Goal: Complete application form: Complete application form

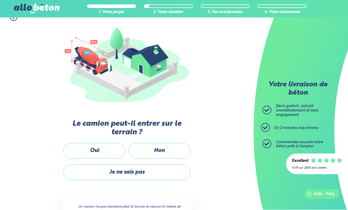
scroll to position [81, 0]
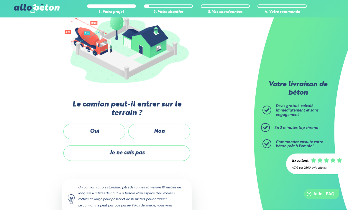
click at [95, 130] on label "Oui" at bounding box center [94, 132] width 62 height 16
click at [0, 0] on input "Oui" at bounding box center [0, 0] width 0 height 0
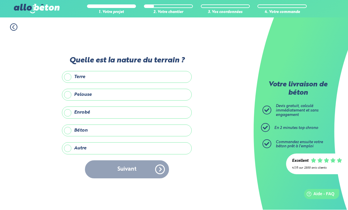
scroll to position [19, 0]
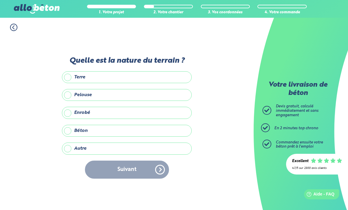
click at [67, 71] on label "Terre" at bounding box center [127, 77] width 130 height 12
click at [0, 0] on input "Terre" at bounding box center [0, 0] width 0 height 0
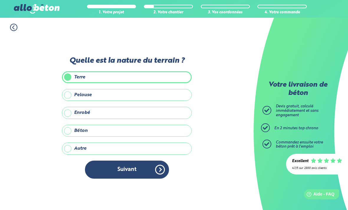
click at [70, 89] on label "Pelouse" at bounding box center [127, 95] width 130 height 12
click at [0, 0] on input "Pelouse" at bounding box center [0, 0] width 0 height 0
click at [123, 160] on button "Suivant" at bounding box center [127, 169] width 84 height 18
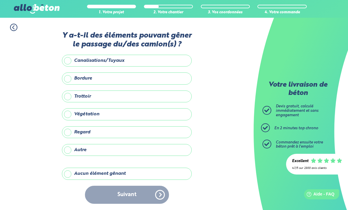
click at [70, 72] on label "Bordure" at bounding box center [127, 78] width 130 height 12
click at [0, 0] on input "Bordure" at bounding box center [0, 0] width 0 height 0
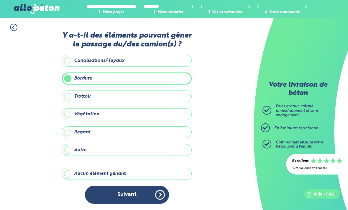
click at [67, 108] on label "Végétation" at bounding box center [127, 114] width 130 height 12
click at [0, 0] on input "Végétation" at bounding box center [0, 0] width 0 height 0
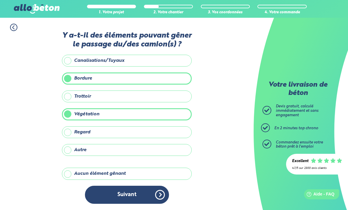
click at [129, 185] on button "Suivant" at bounding box center [127, 194] width 84 height 18
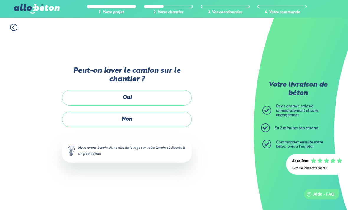
click at [79, 90] on label "Oui" at bounding box center [127, 98] width 130 height 16
click at [0, 0] on input "Oui" at bounding box center [0, 0] width 0 height 0
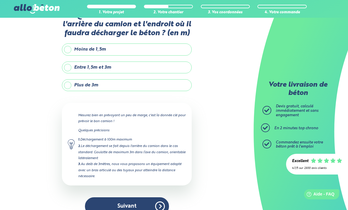
click at [69, 82] on label "Plus de 3m" at bounding box center [127, 85] width 130 height 12
click at [0, 0] on input "Plus de 3m" at bounding box center [0, 0] width 0 height 0
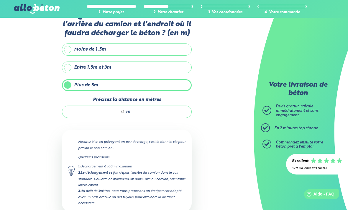
click at [124, 113] on input "Précisez la distance en mètres" at bounding box center [96, 112] width 56 height 6
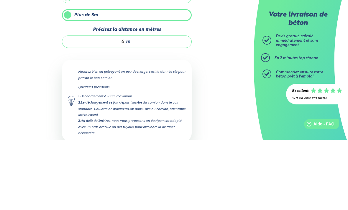
type input "6"
click at [197, 64] on div "1. Votre projet 2. Votre chantier 3. Vos coordonnées 4. Votre commande Quelle s…" at bounding box center [127, 122] width 254 height 249
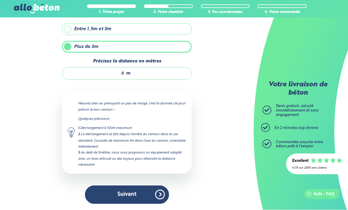
click at [130, 190] on button "Suivant" at bounding box center [127, 194] width 84 height 18
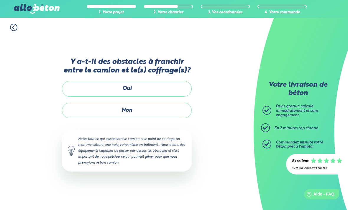
click at [86, 102] on label "Non" at bounding box center [127, 110] width 130 height 16
click at [0, 0] on input "Non" at bounding box center [0, 0] width 0 height 0
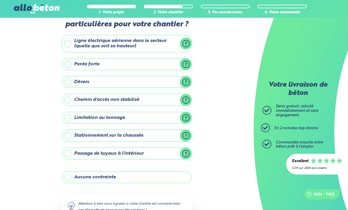
click at [72, 171] on label "Aucune contrainte" at bounding box center [127, 177] width 130 height 12
click at [0, 0] on input "Aucune contrainte" at bounding box center [0, 0] width 0 height 0
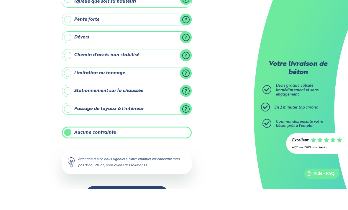
scroll to position [43, 0]
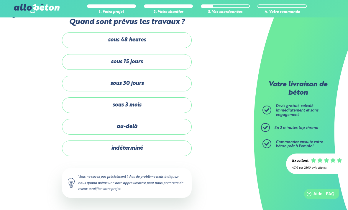
scroll to position [19, 0]
click at [82, 56] on label "sous 15 jours" at bounding box center [127, 62] width 130 height 16
click at [0, 0] on input "sous 15 jours" at bounding box center [0, 0] width 0 height 0
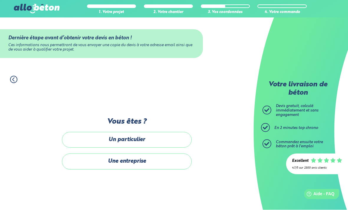
click at [92, 132] on label "Un particulier" at bounding box center [127, 140] width 130 height 16
click at [0, 0] on input "Un particulier" at bounding box center [0, 0] width 0 height 0
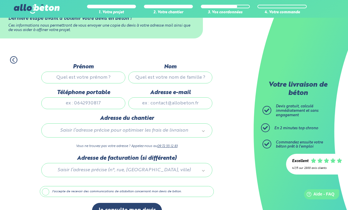
click at [68, 77] on input "Prénom" at bounding box center [83, 77] width 84 height 12
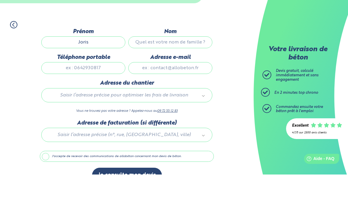
type input "Joris"
click at [168, 72] on input "Nom" at bounding box center [170, 78] width 84 height 12
type input "Saint-Martin"
click at [100, 97] on input "Téléphone portable" at bounding box center [83, 103] width 84 height 12
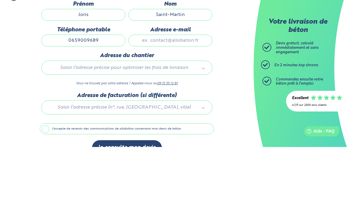
type input "0659009689"
click at [147, 97] on input "Adresse e-mail" at bounding box center [170, 103] width 84 height 12
type input "P"
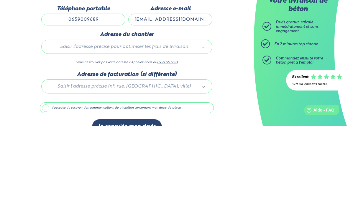
type input "[EMAIL_ADDRESS][DOMAIN_NAME]"
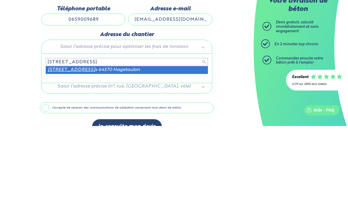
type input "[STREET_ADDRESS]"
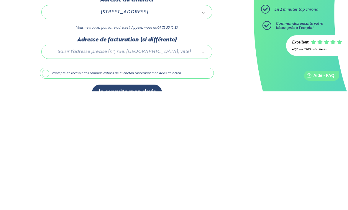
scroll to position [36, 0]
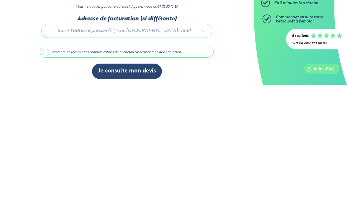
click at [45, 172] on label "J'accepte de recevoir des communications de allobéton concernant mon devis de b…" at bounding box center [127, 177] width 174 height 11
click at [0, 0] on input "J'accepte de recevoir des communications de allobéton concernant mon devis de b…" at bounding box center [0, 0] width 0 height 0
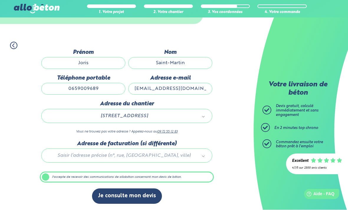
click at [135, 193] on button "Je consulte mon devis" at bounding box center [127, 195] width 70 height 15
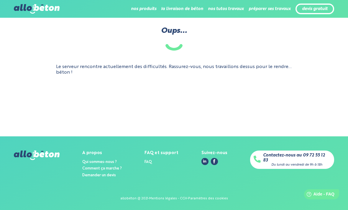
click at [0, 91] on html "09 72 55 12 83 Conseils et Appel Gratuits nos produits le béton prêt à l'emploi…" at bounding box center [174, 105] width 348 height 210
